Goal: Information Seeking & Learning: Learn about a topic

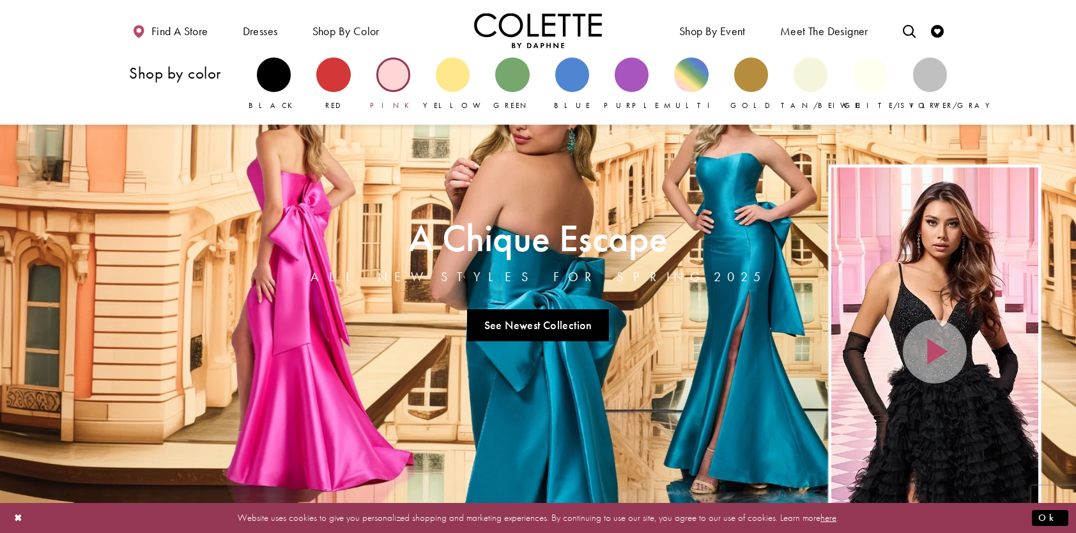
click at [395, 84] on div "Primary block" at bounding box center [393, 75] width 34 height 34
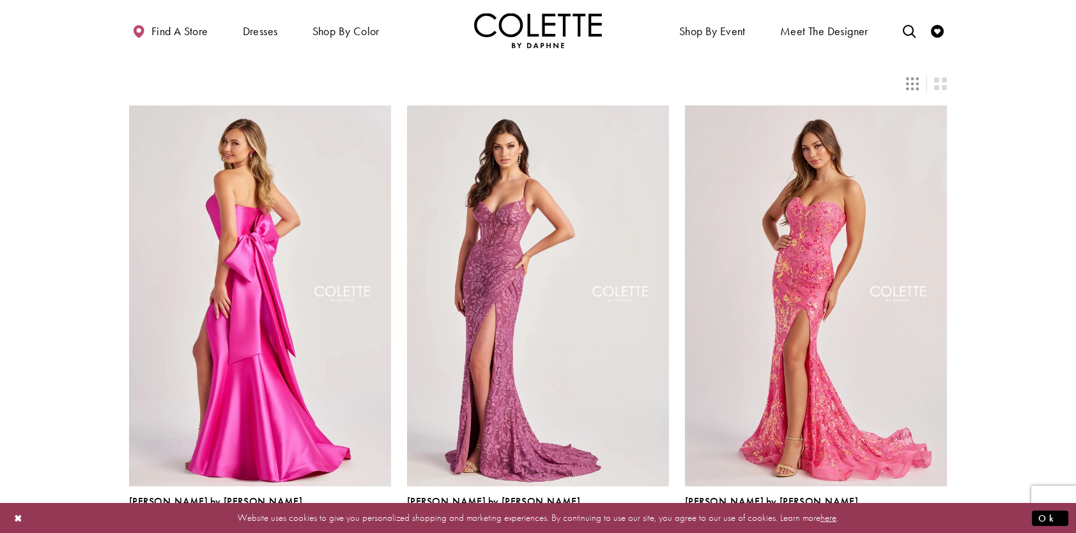
scroll to position [64, 0]
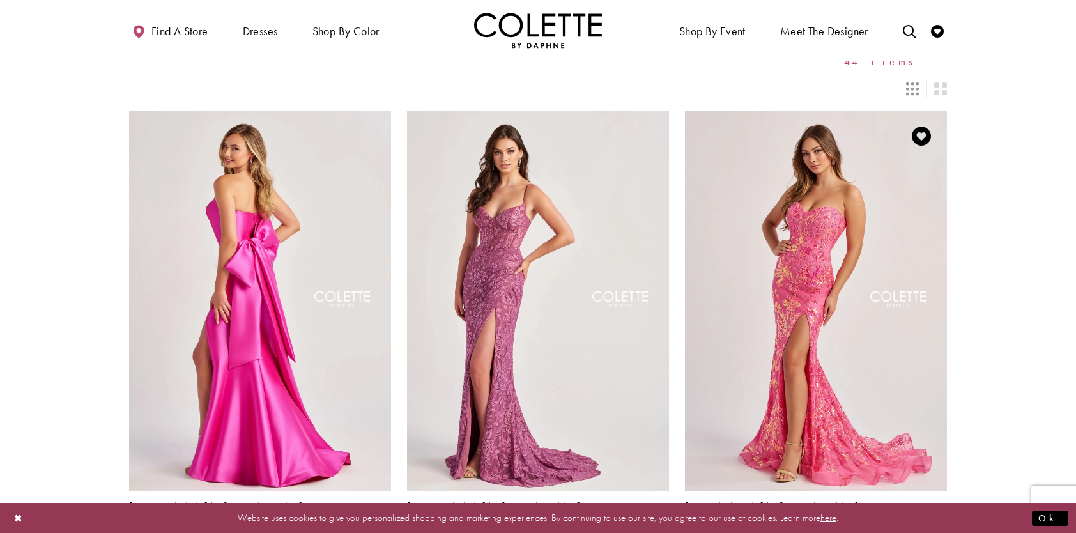
click at [840, 528] on span "Product List" at bounding box center [840, 535] width 15 height 15
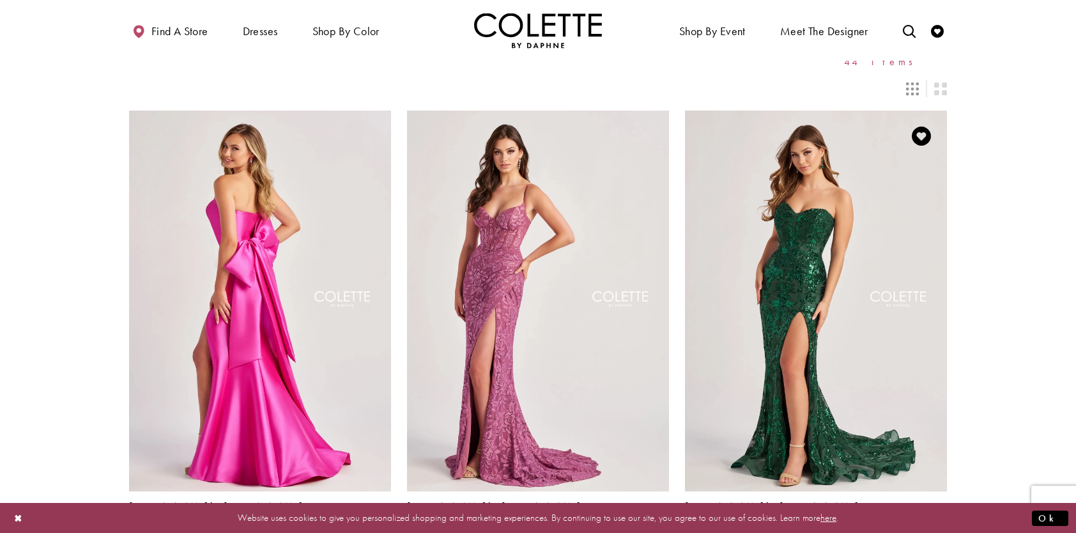
click at [882, 528] on span "Product List" at bounding box center [879, 535] width 15 height 15
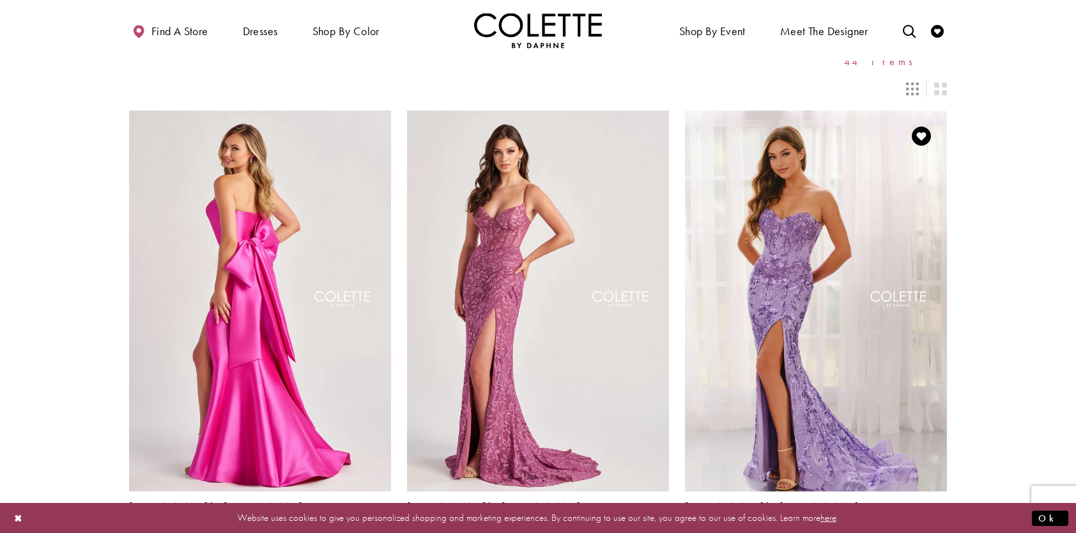
click at [939, 528] on span "Product List" at bounding box center [939, 535] width 15 height 15
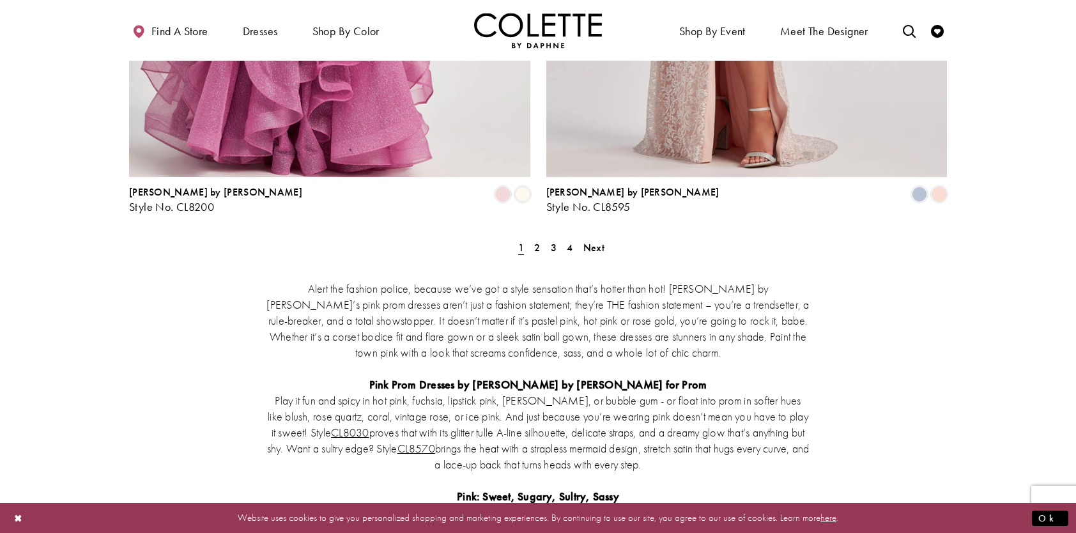
scroll to position [2407, 0]
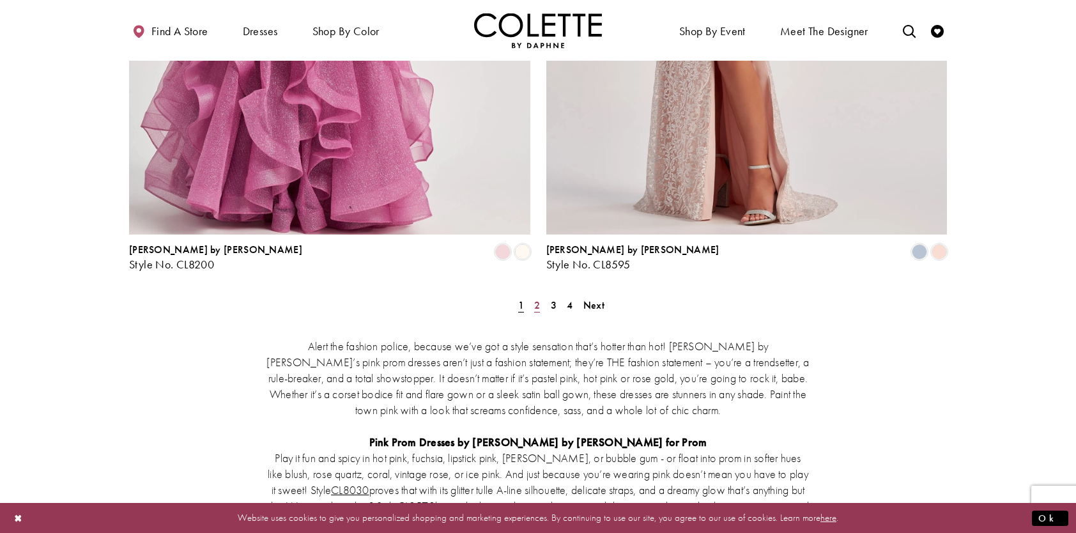
click at [534, 296] on link "2" at bounding box center [536, 305] width 13 height 19
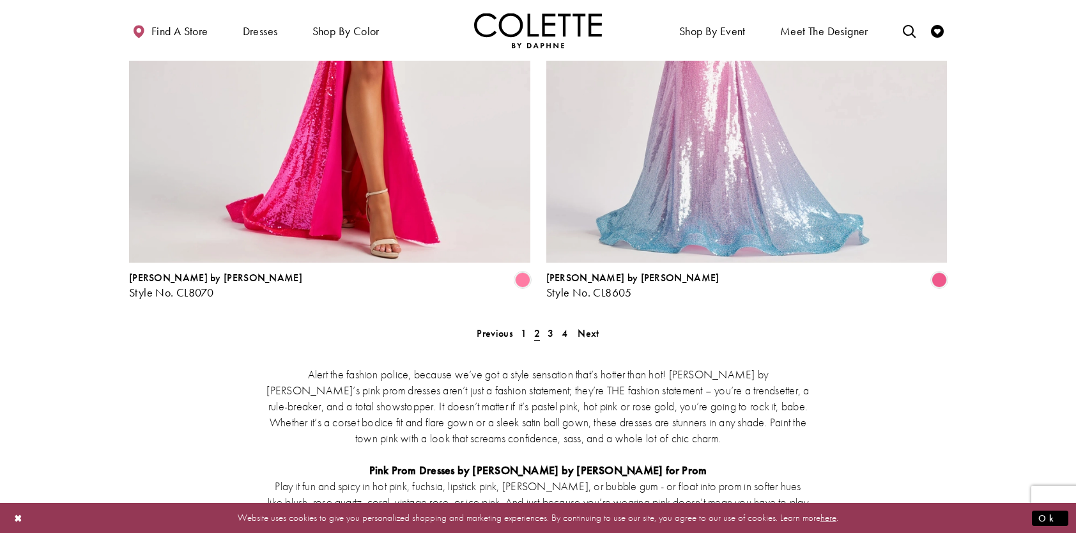
scroll to position [2433, 0]
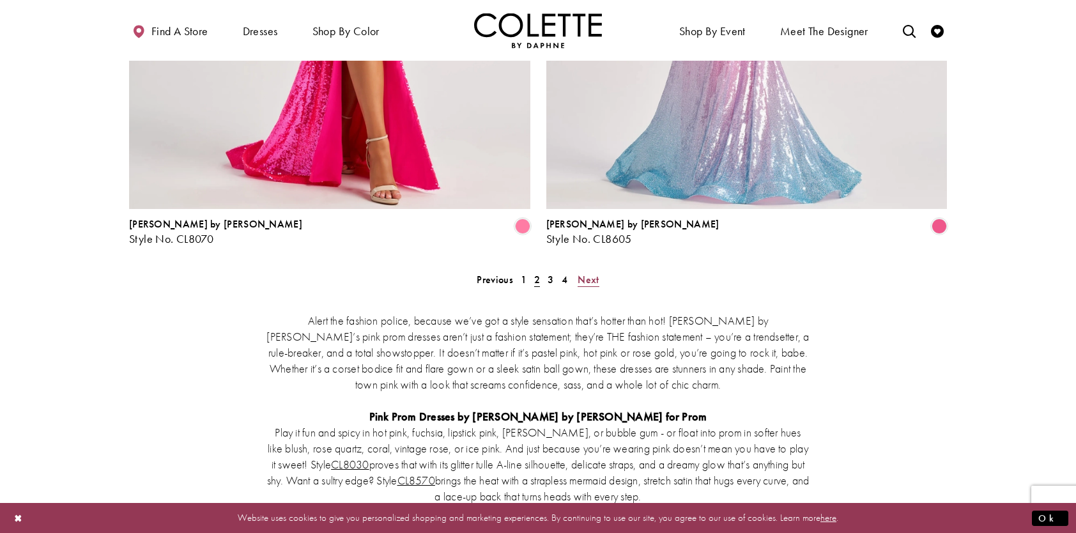
click at [588, 273] on span "Next" at bounding box center [588, 279] width 21 height 13
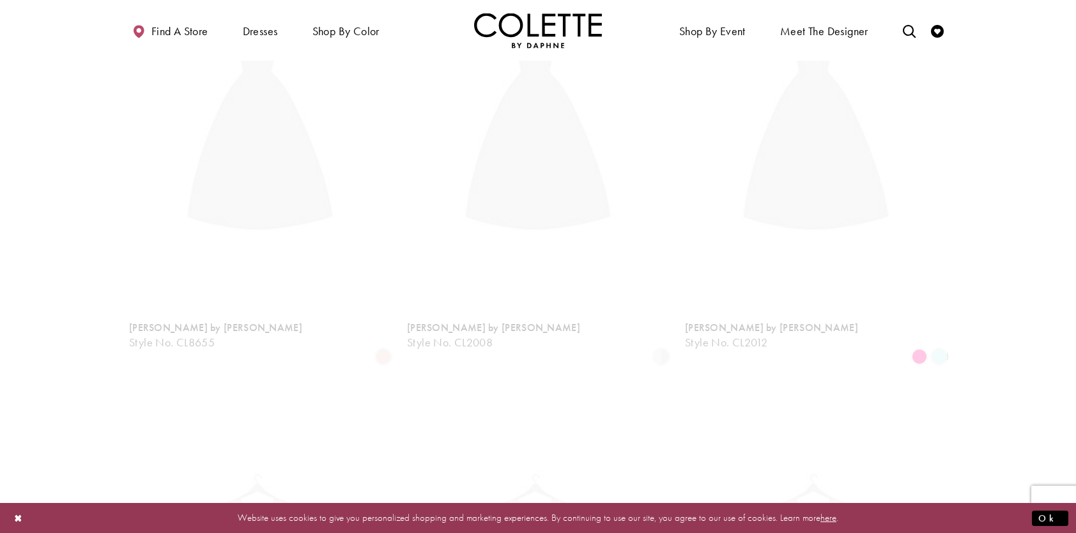
scroll to position [69, 0]
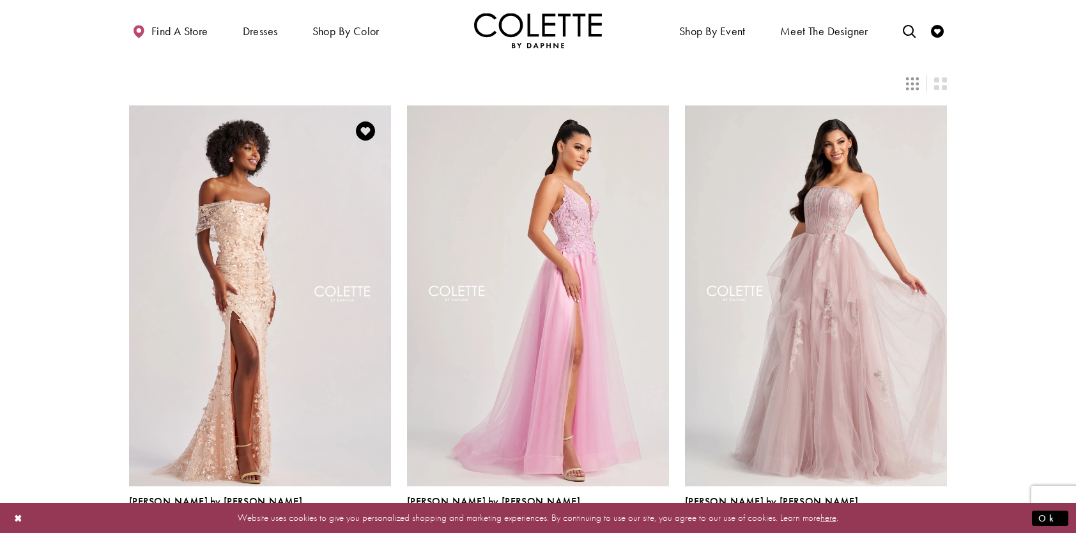
click at [387, 523] on span "Product List" at bounding box center [383, 530] width 15 height 15
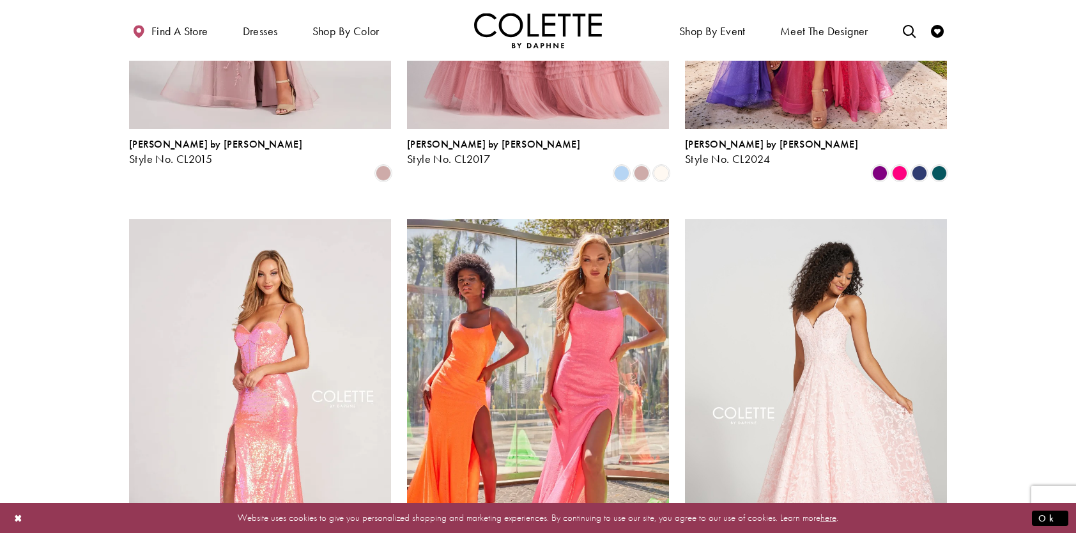
scroll to position [1475, 0]
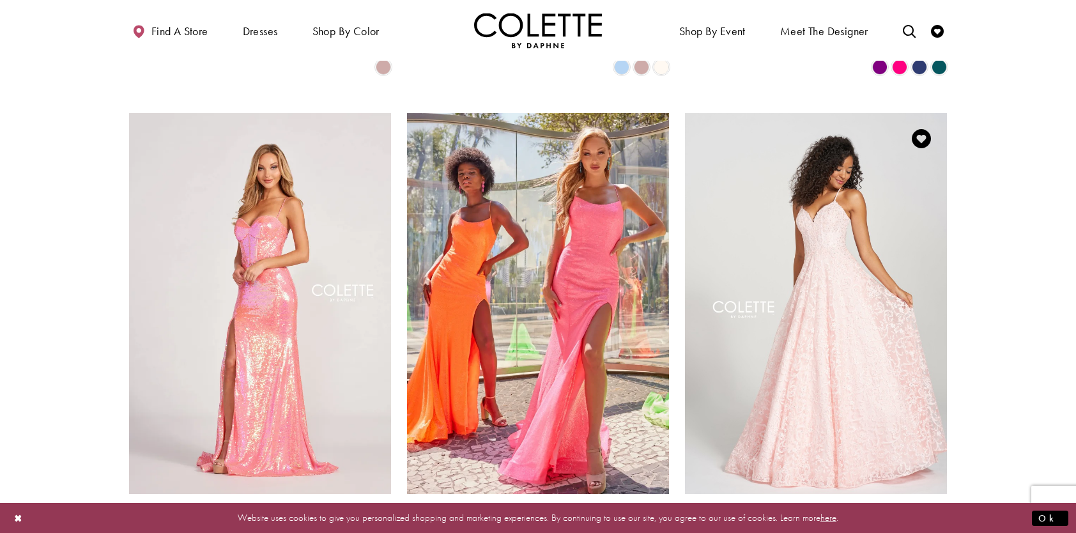
click at [941, 530] on span "Product List" at bounding box center [939, 537] width 15 height 15
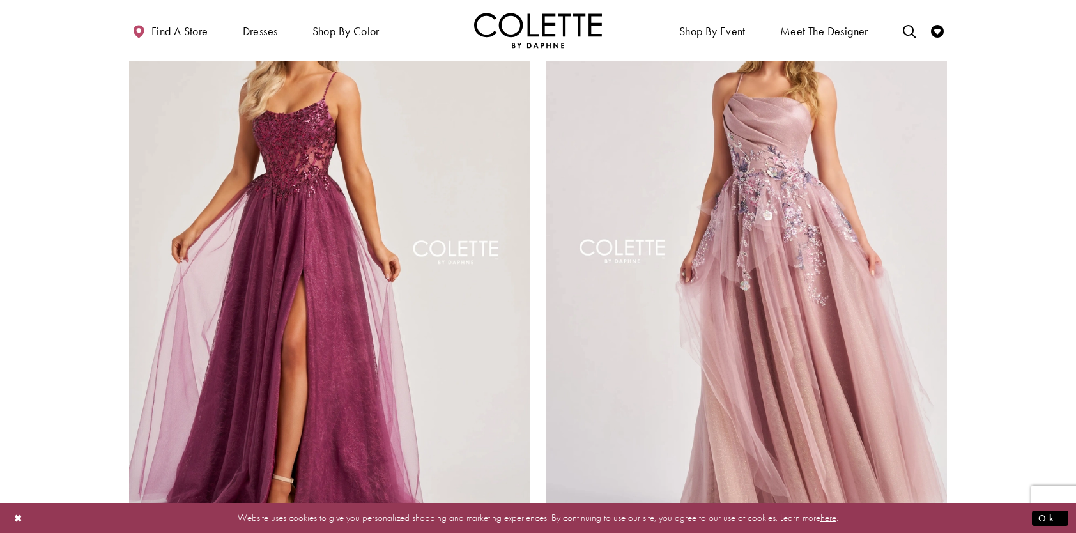
scroll to position [2114, 0]
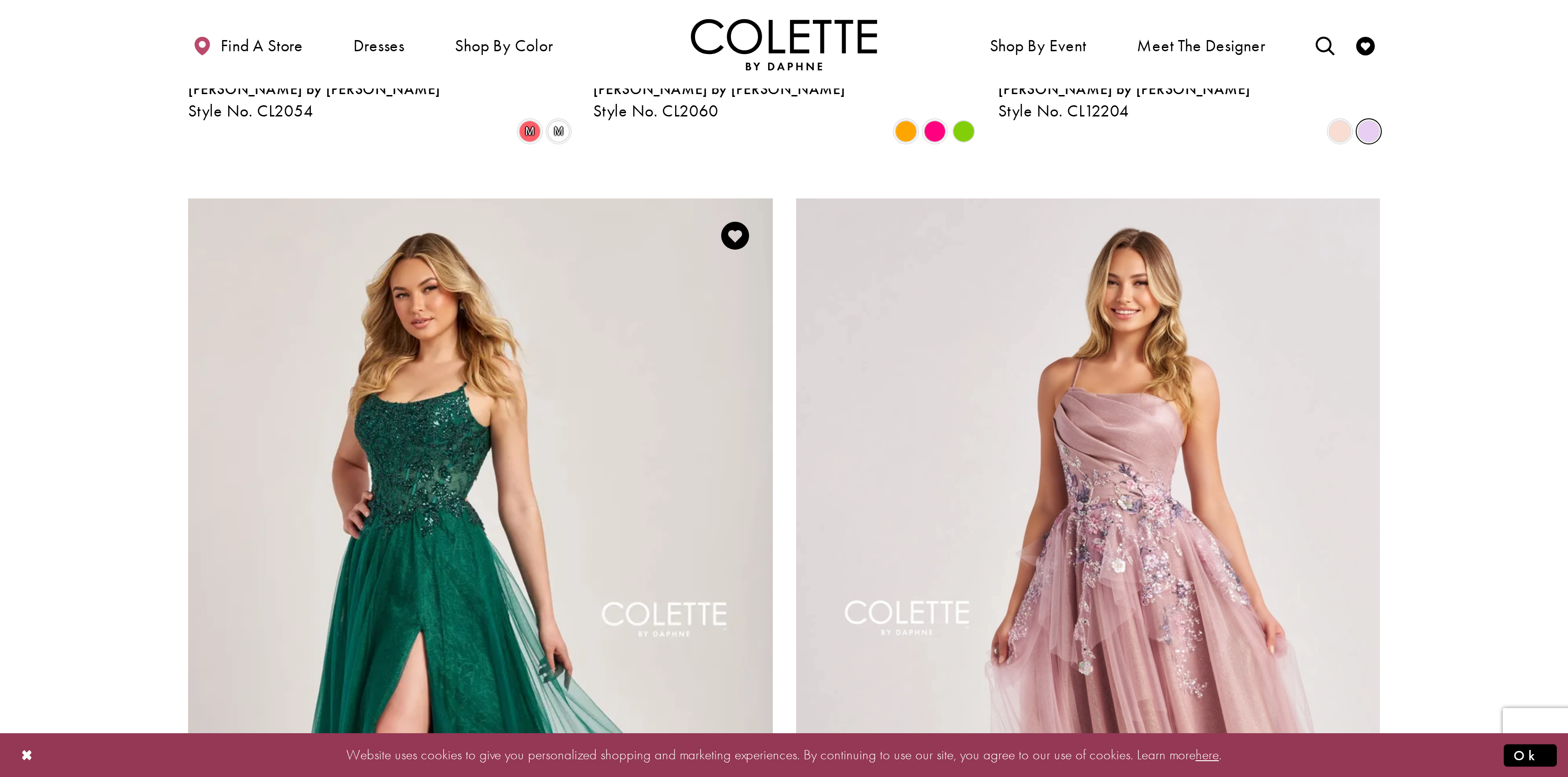
scroll to position [1401, 0]
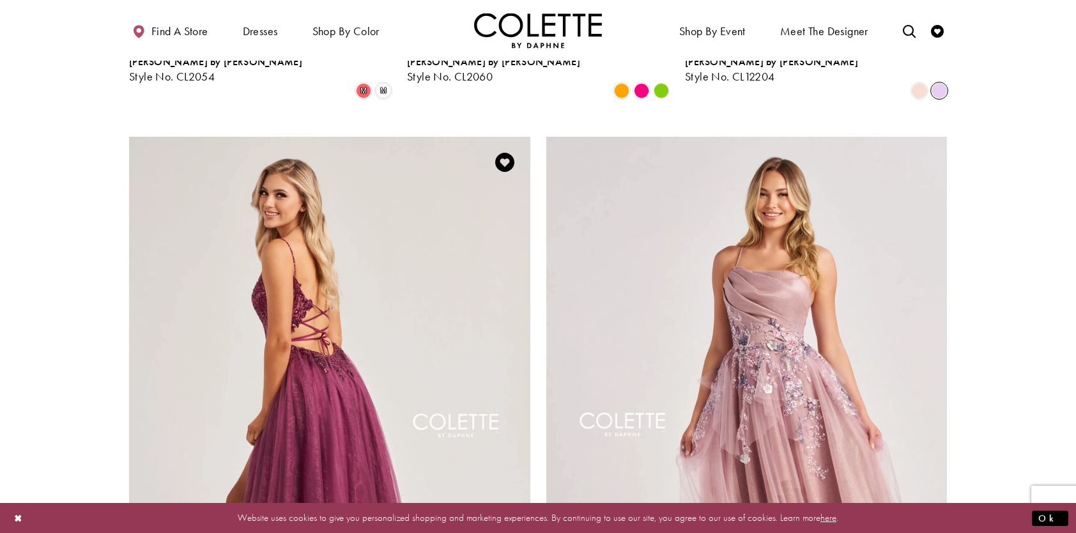
click at [403, 302] on img "Visit Colette by Daphne Style No. CL8240 Page" at bounding box center [329, 428] width 401 height 583
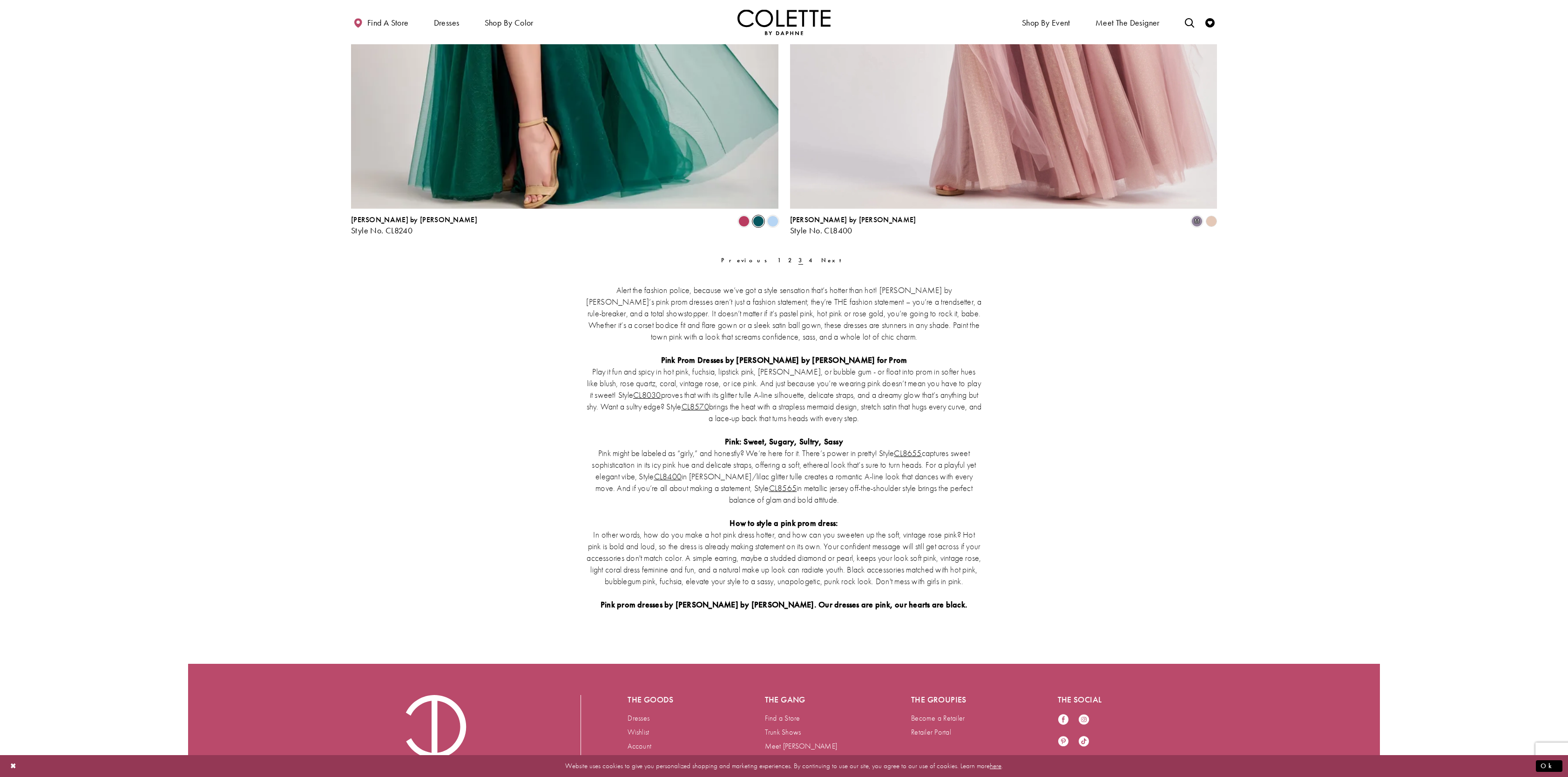
scroll to position [2452, 0]
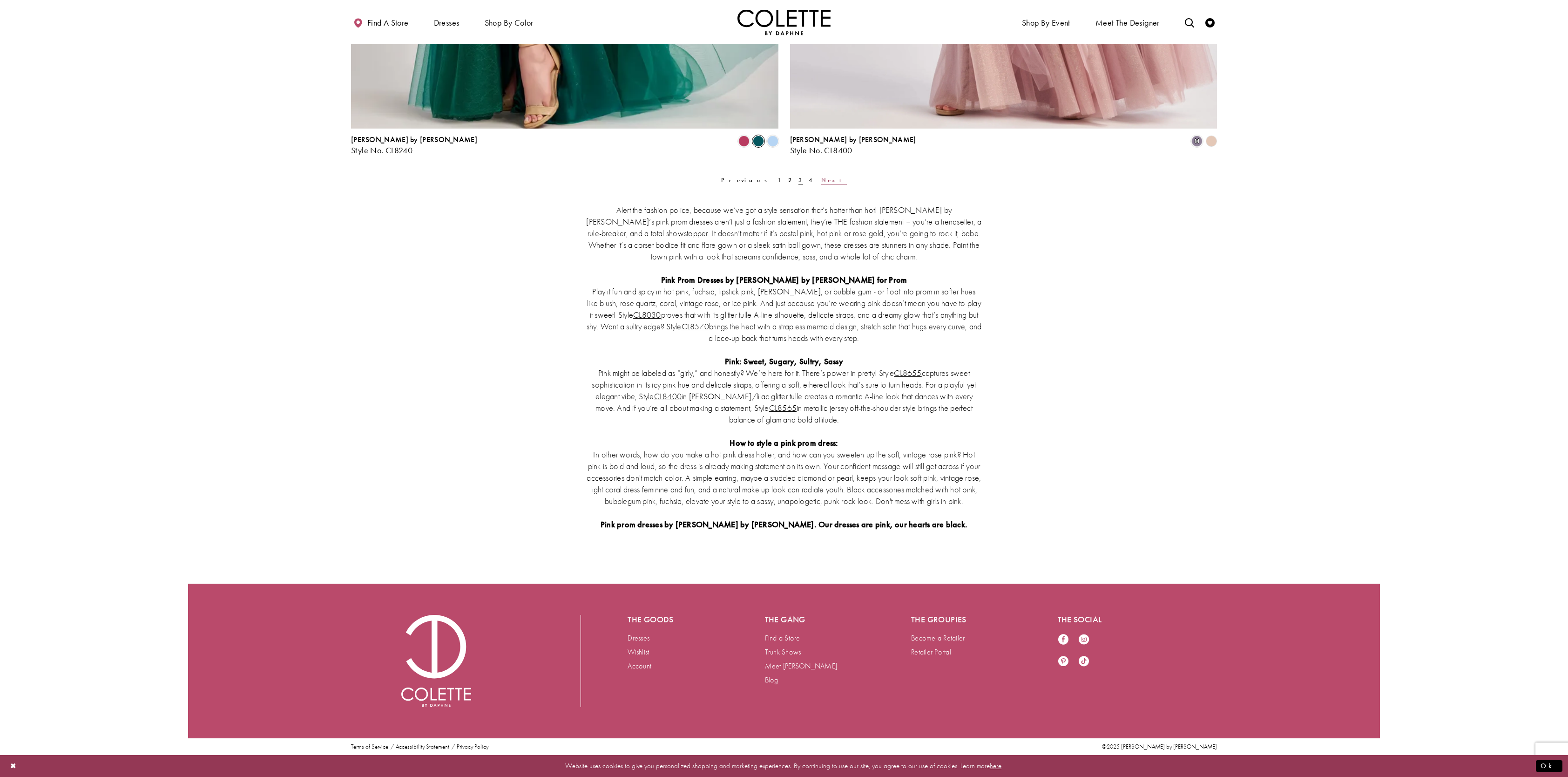
click at [783, 176] on span "Next" at bounding box center [834, 180] width 26 height 8
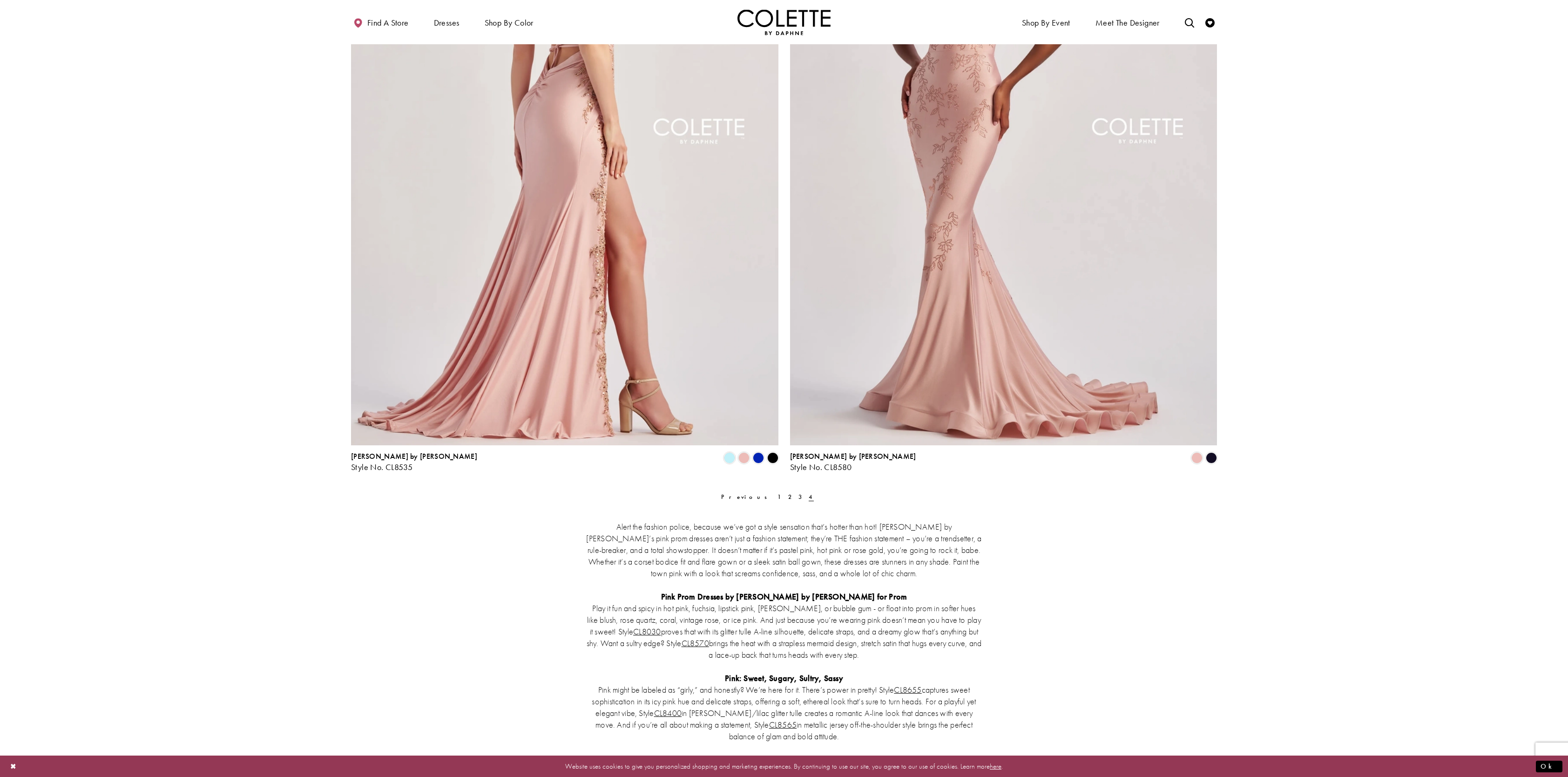
scroll to position [516, 0]
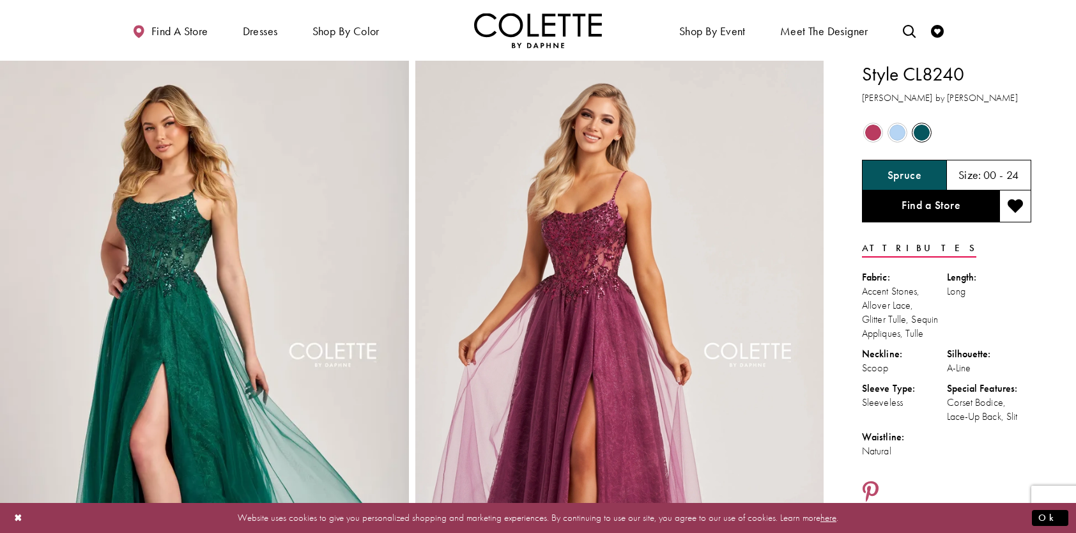
click at [870, 134] on span "Product color controls state depends on size chosen" at bounding box center [873, 133] width 16 height 16
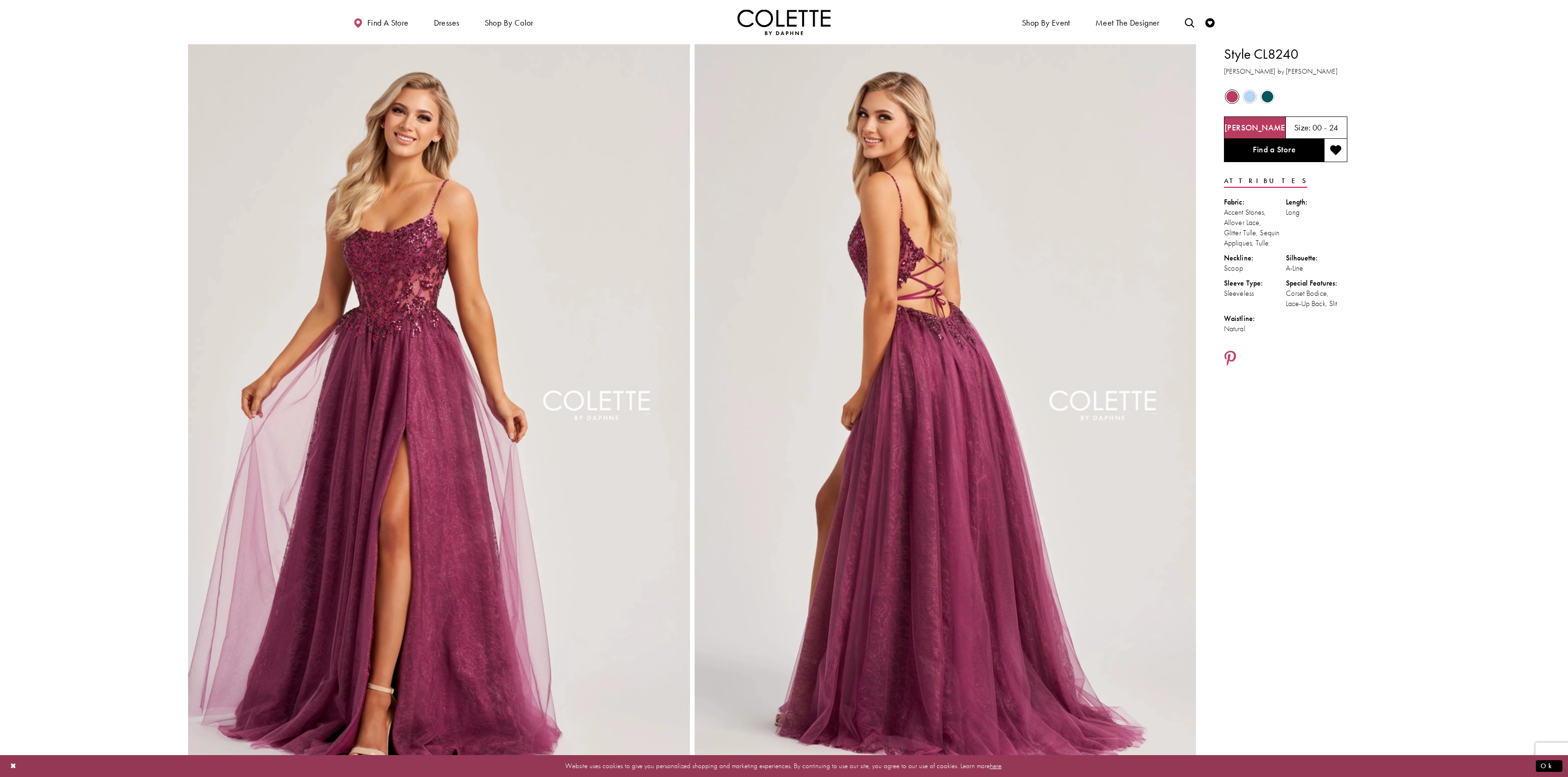
drag, startPoint x: 764, startPoint y: 0, endPoint x: 61, endPoint y: 56, distance: 705.2
click at [783, 95] on span "Product color controls state depends on size chosen" at bounding box center [1267, 97] width 12 height 12
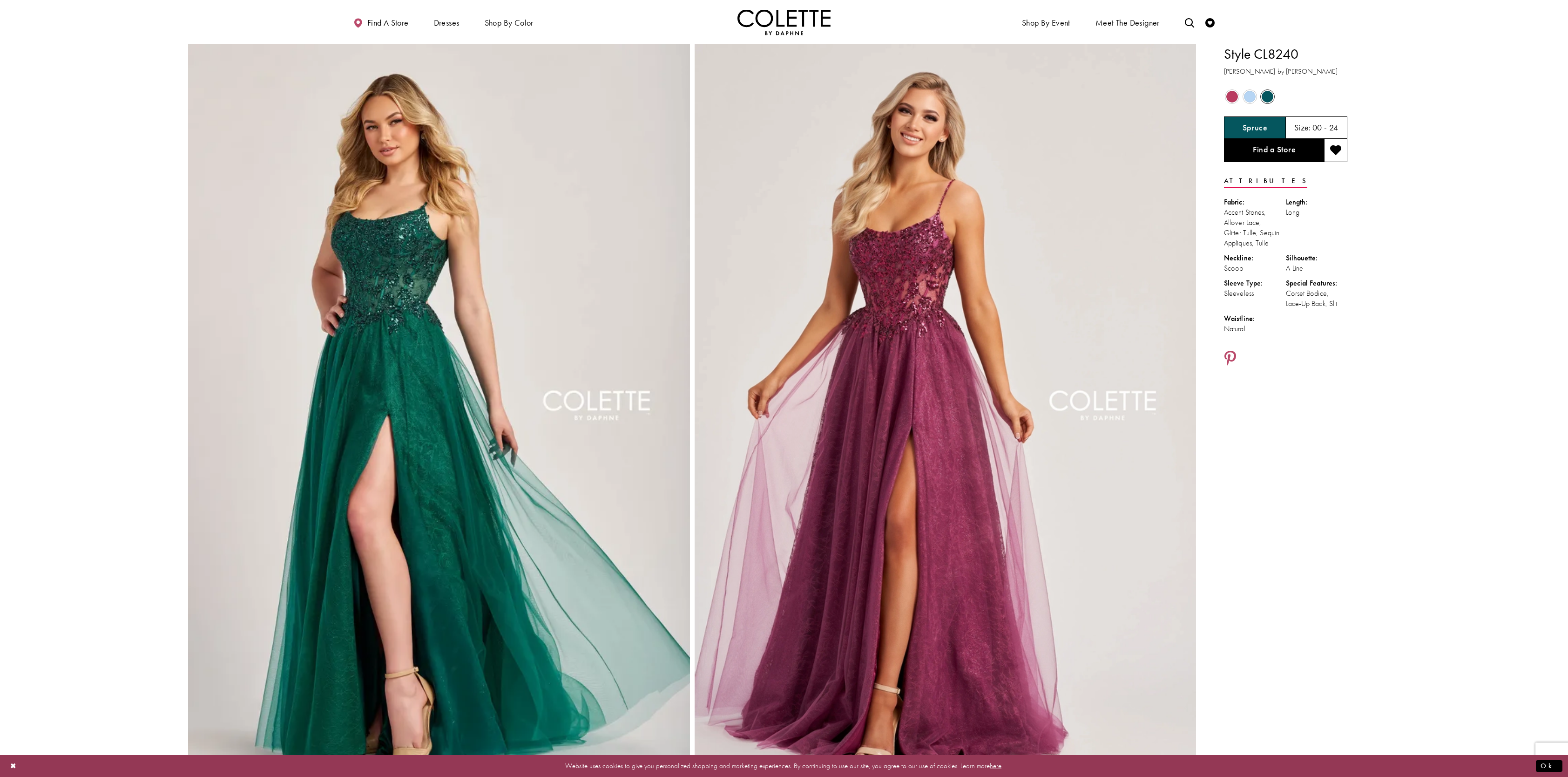
click at [783, 98] on span "Product color controls state depends on size chosen" at bounding box center [1250, 97] width 12 height 12
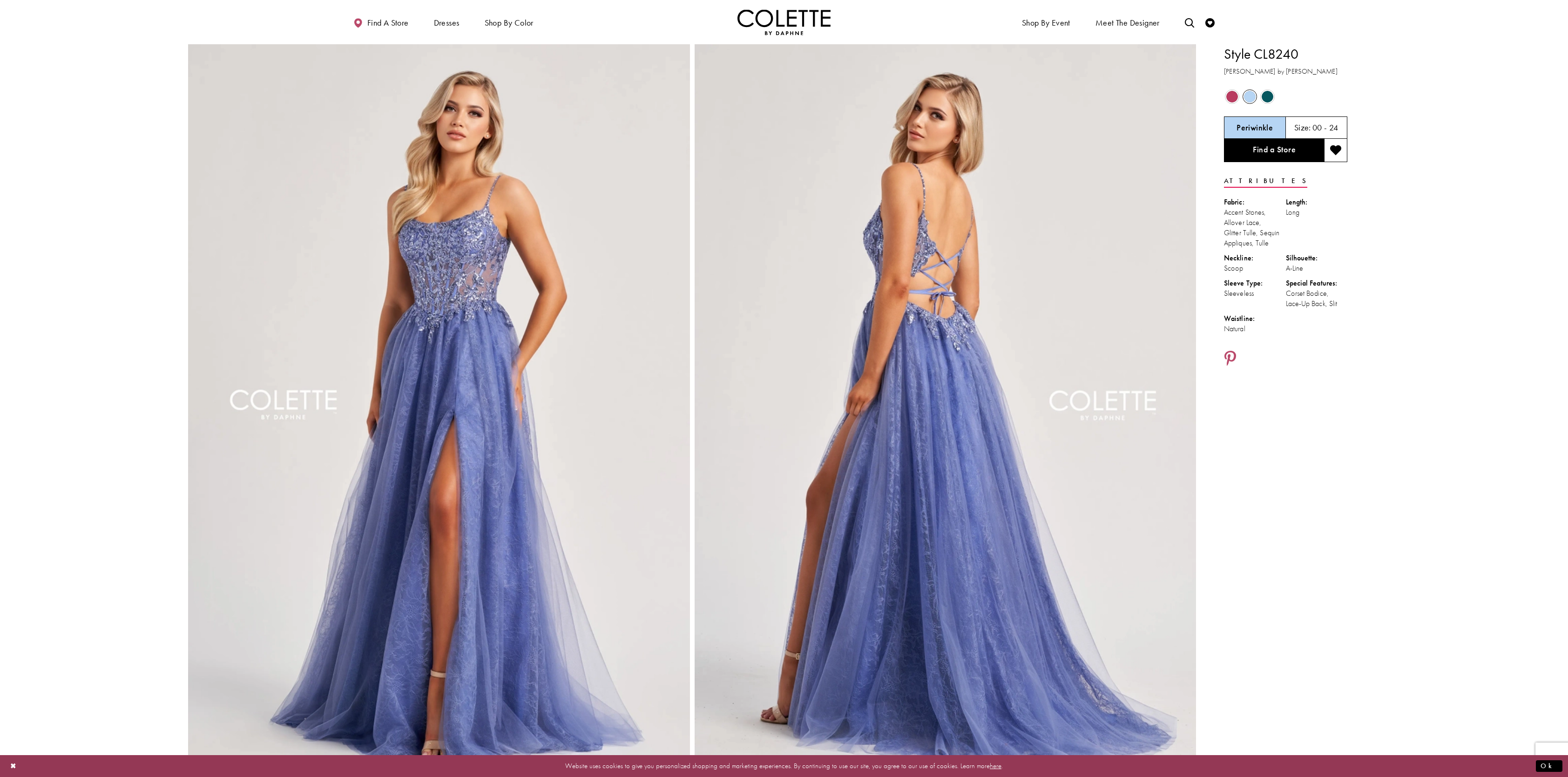
click at [783, 97] on span "Product color controls state depends on size chosen" at bounding box center [1232, 97] width 12 height 12
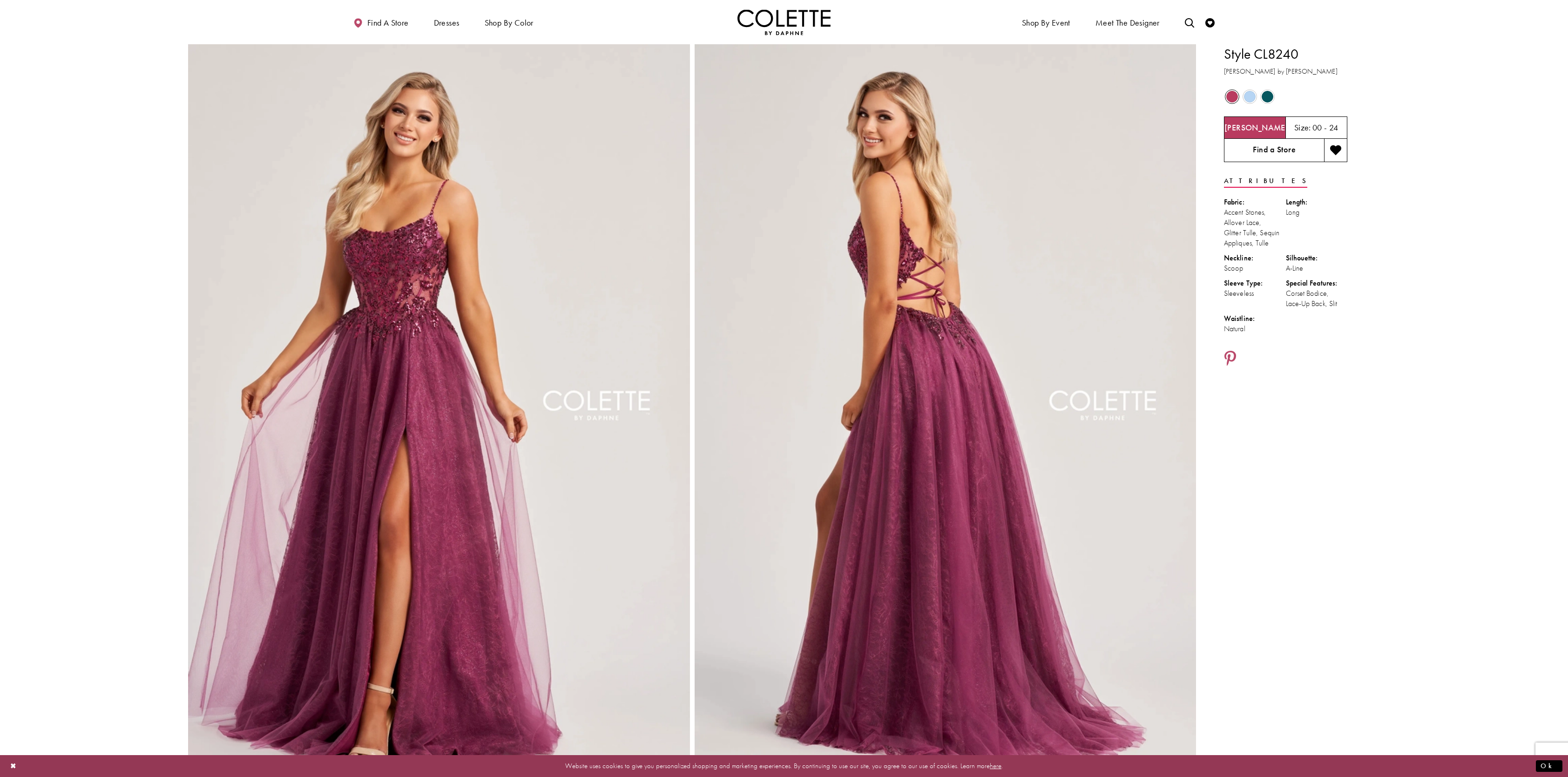
click at [783, 149] on link "Find a Store" at bounding box center [1274, 150] width 100 height 23
